Goal: Task Accomplishment & Management: Manage account settings

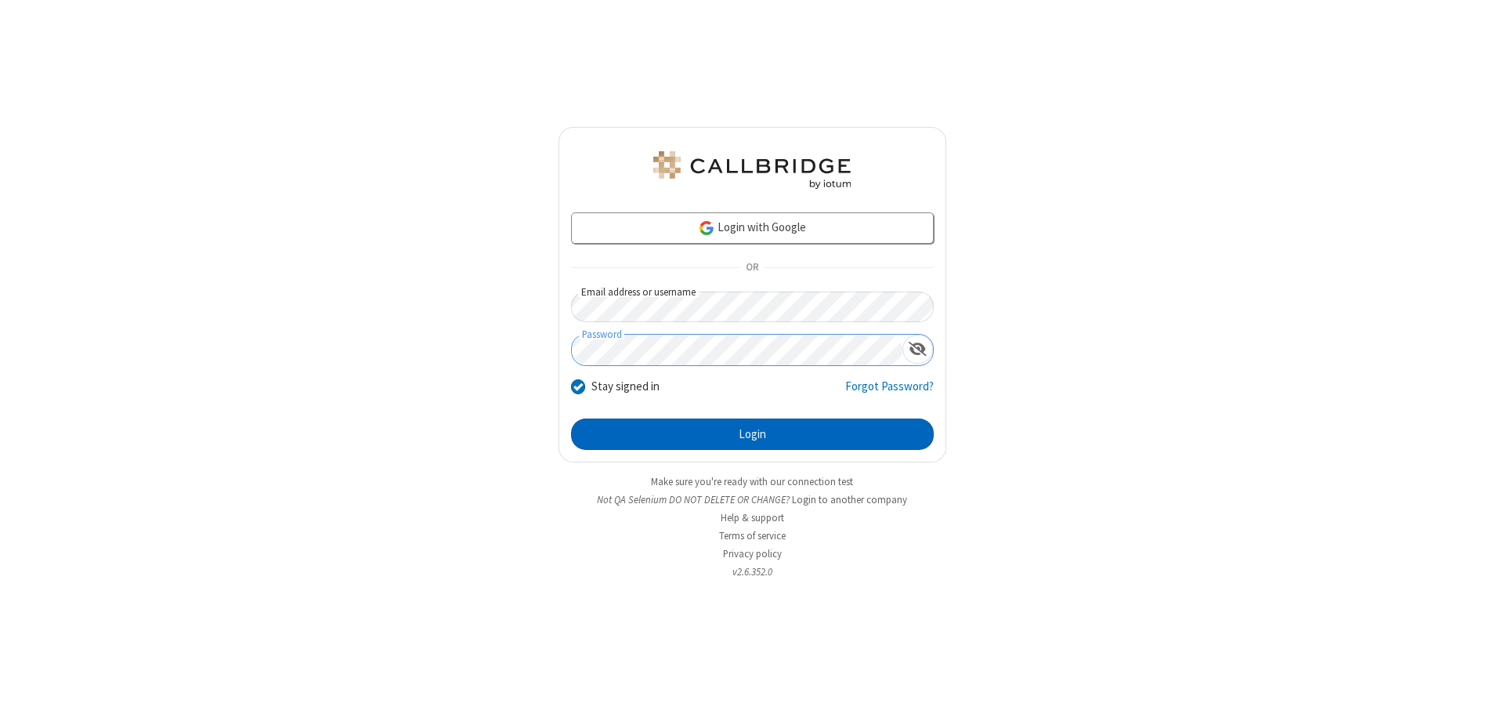
click at [752, 434] on button "Login" at bounding box center [752, 433] width 363 height 31
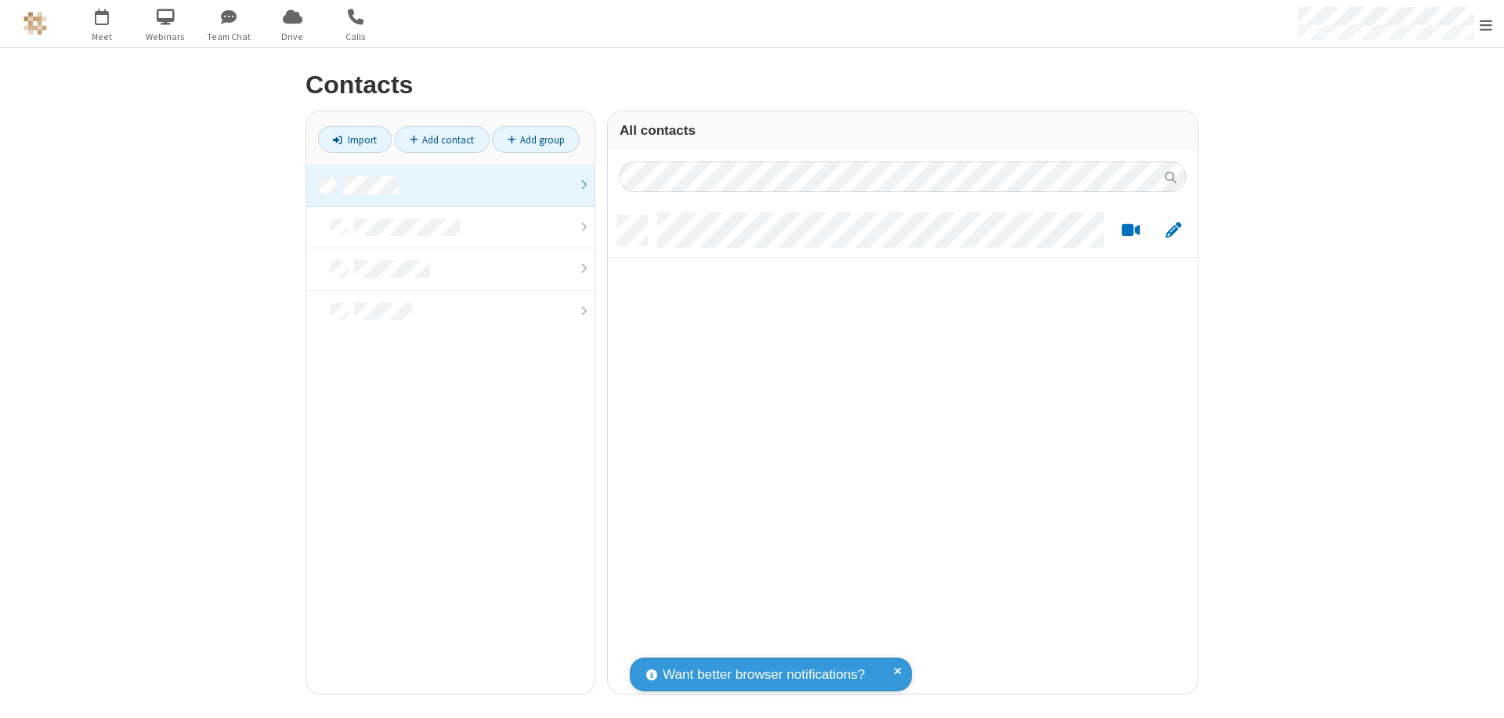
scroll to position [478, 578]
click at [442, 139] on link "Add contact" at bounding box center [442, 139] width 95 height 27
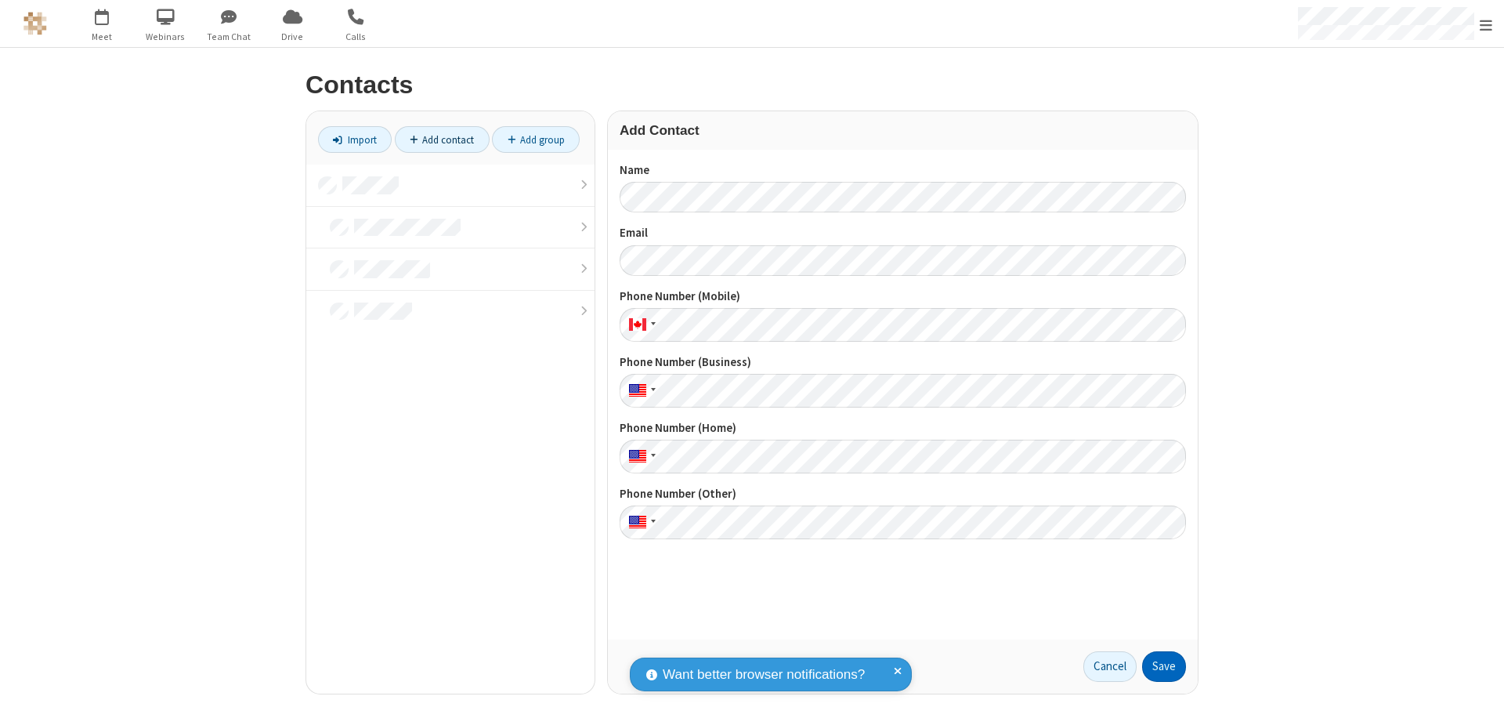
click at [1164, 666] on button "Save" at bounding box center [1164, 666] width 44 height 31
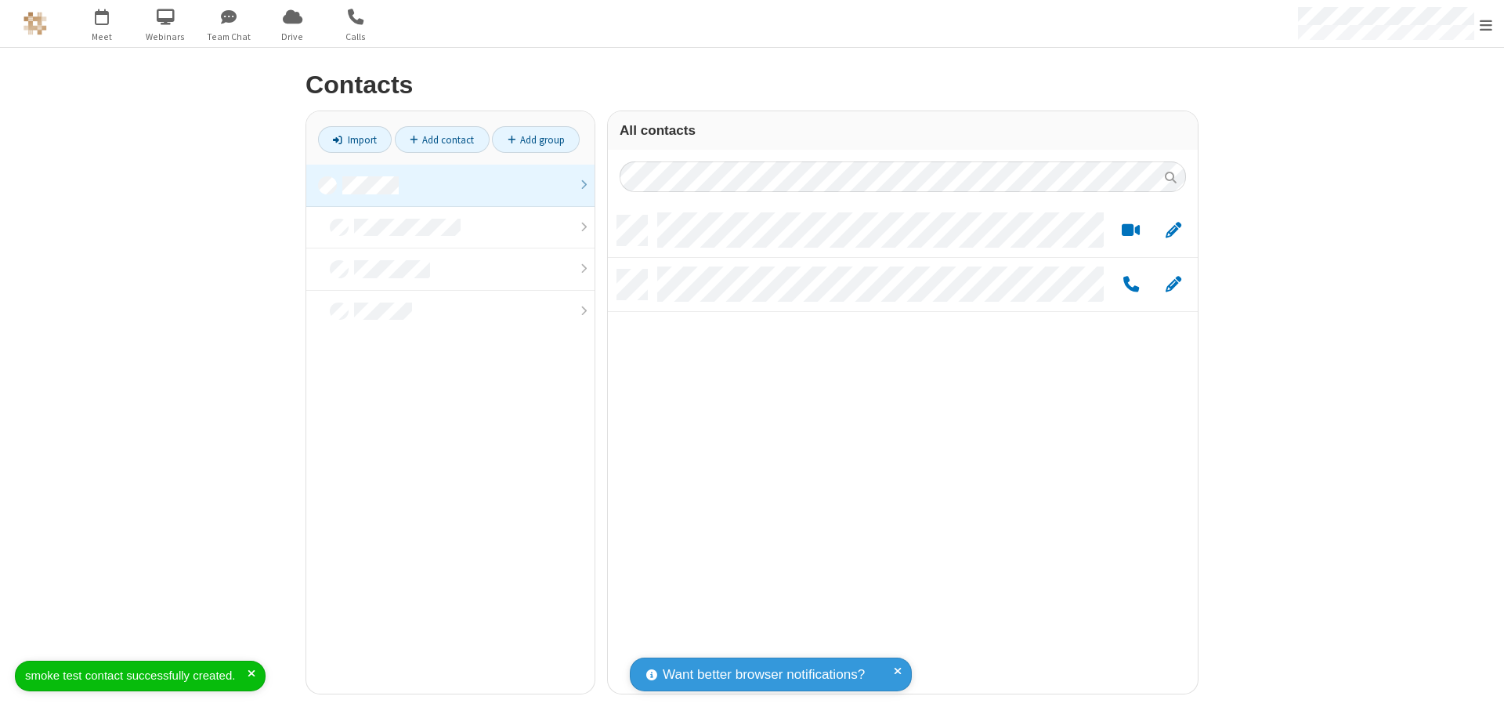
scroll to position [478, 578]
